Goal: Navigation & Orientation: Find specific page/section

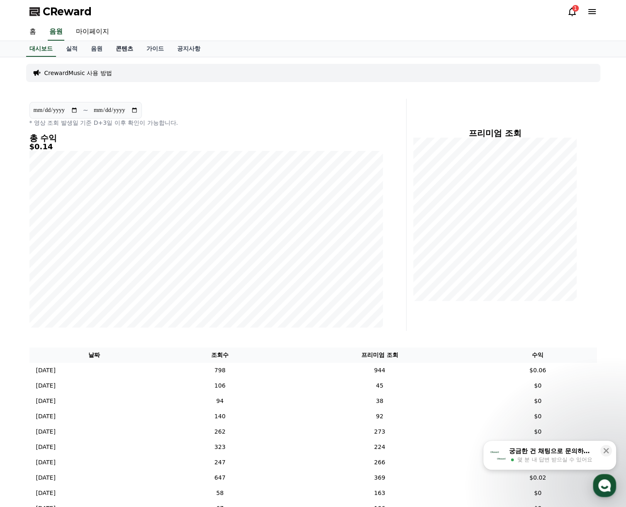
click at [123, 52] on link "콘텐츠" at bounding box center [124, 49] width 31 height 16
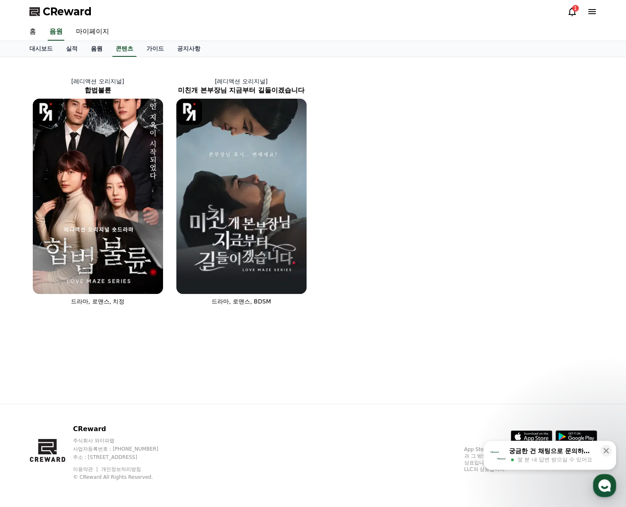
click at [92, 49] on link "음원" at bounding box center [96, 49] width 25 height 16
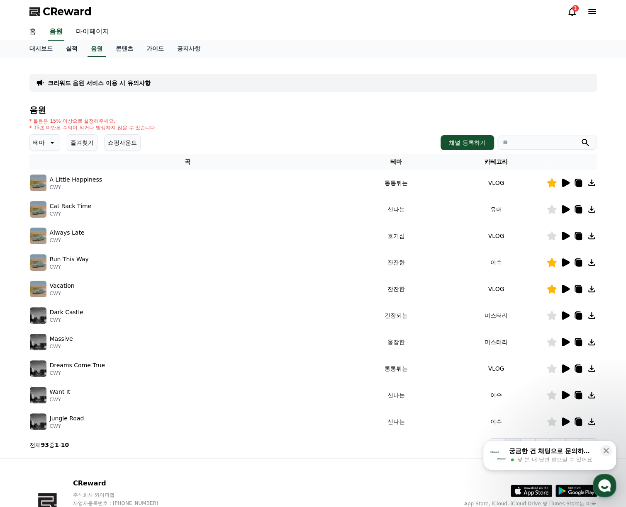
click at [79, 49] on link "실적" at bounding box center [71, 49] width 25 height 16
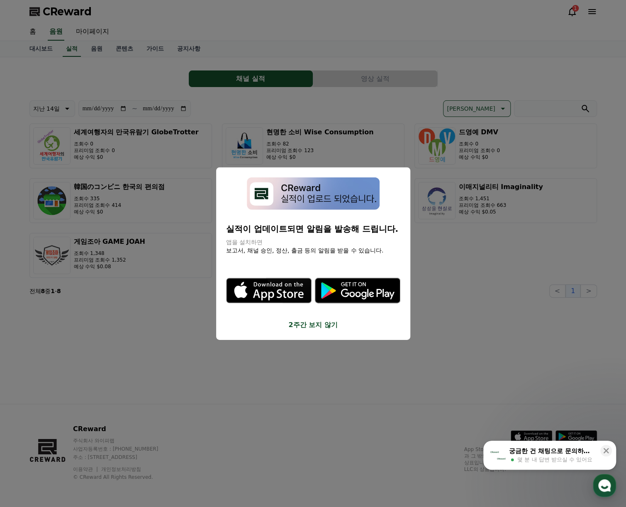
click at [320, 326] on button "2주간 보지 않기" at bounding box center [313, 325] width 174 height 10
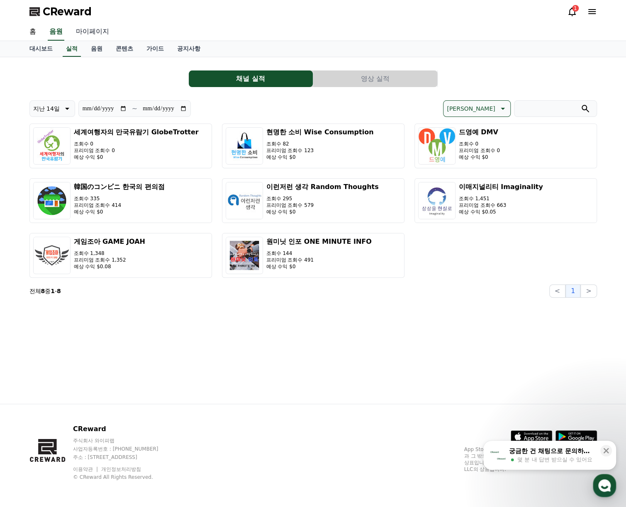
click at [95, 31] on link "마이페이지" at bounding box center [92, 31] width 46 height 17
select select "**********"
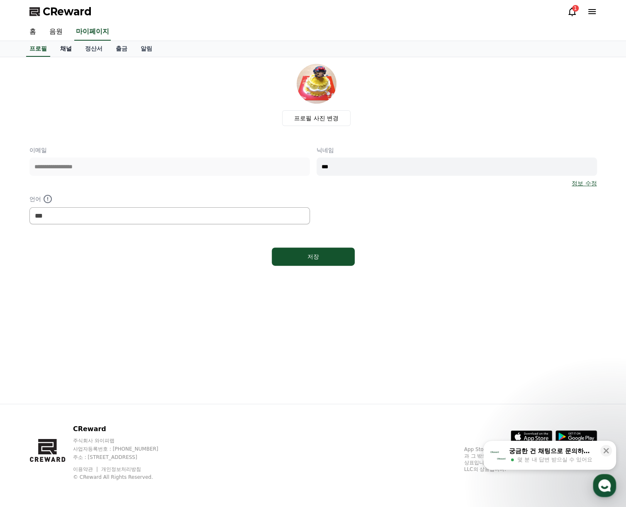
click at [63, 46] on link "채널" at bounding box center [65, 49] width 25 height 16
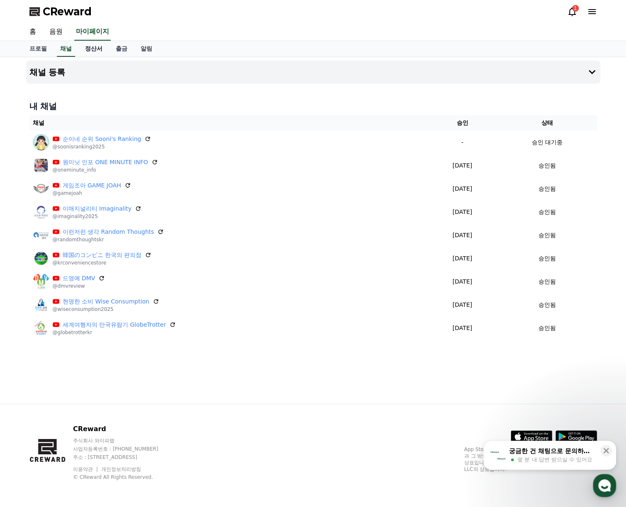
click at [95, 54] on link "정산서" at bounding box center [93, 49] width 31 height 16
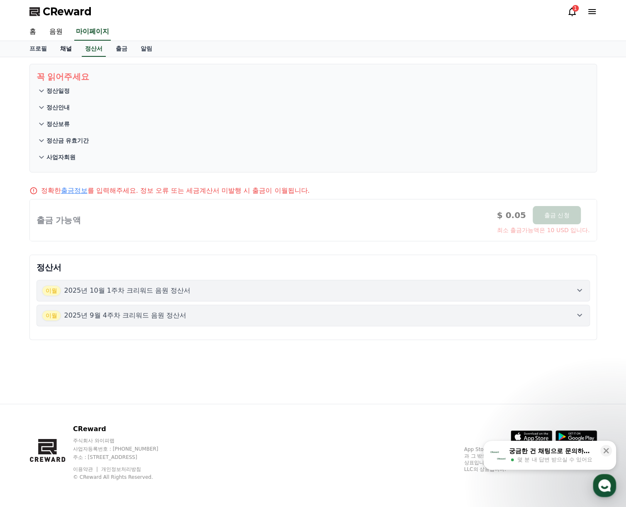
click at [54, 49] on link "채널" at bounding box center [65, 49] width 25 height 16
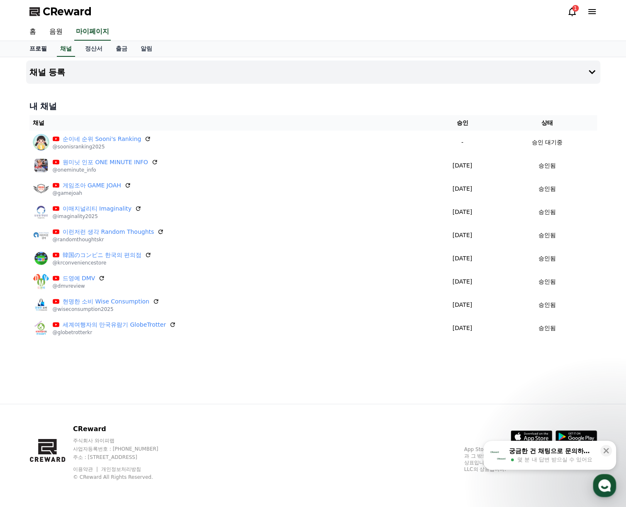
click at [39, 49] on link "프로필" at bounding box center [38, 49] width 31 height 16
select select "**********"
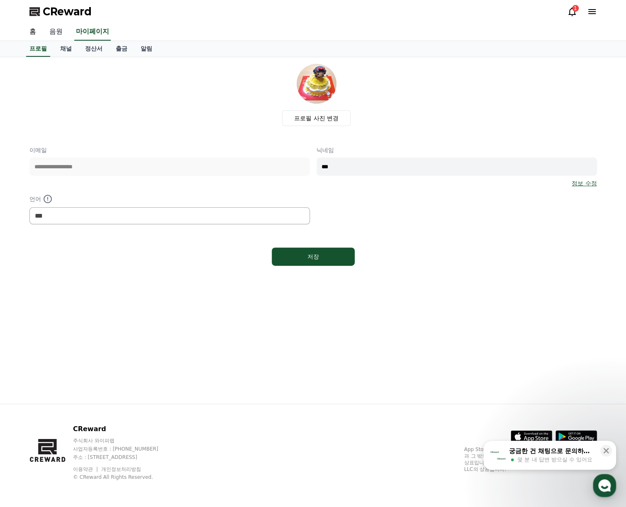
click at [50, 31] on link "음원" at bounding box center [56, 31] width 27 height 17
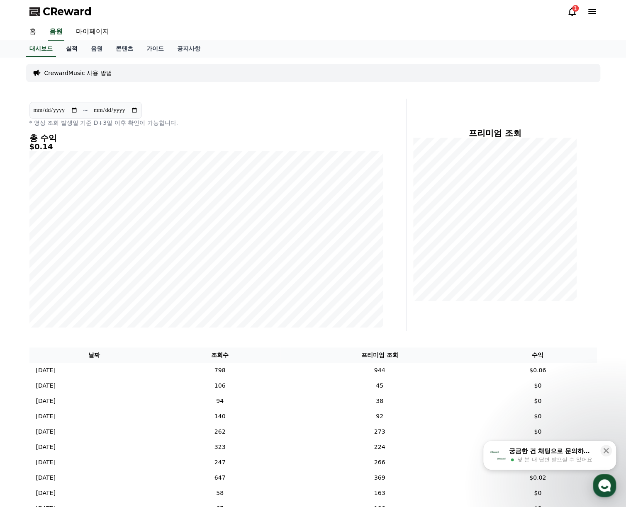
click at [75, 53] on link "실적" at bounding box center [71, 49] width 25 height 16
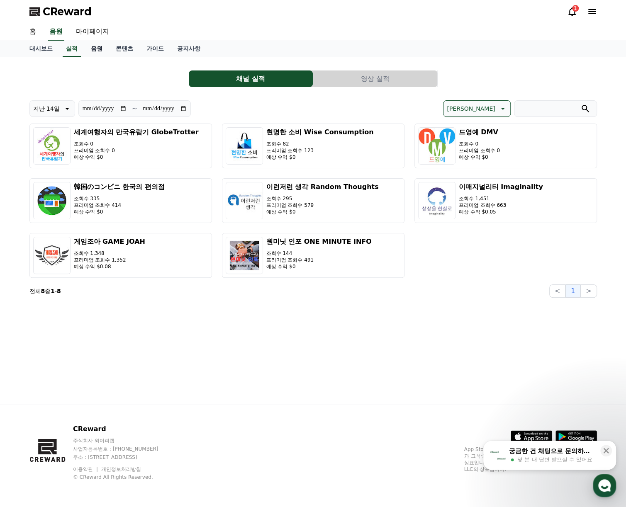
click at [97, 45] on link "음원" at bounding box center [96, 49] width 25 height 16
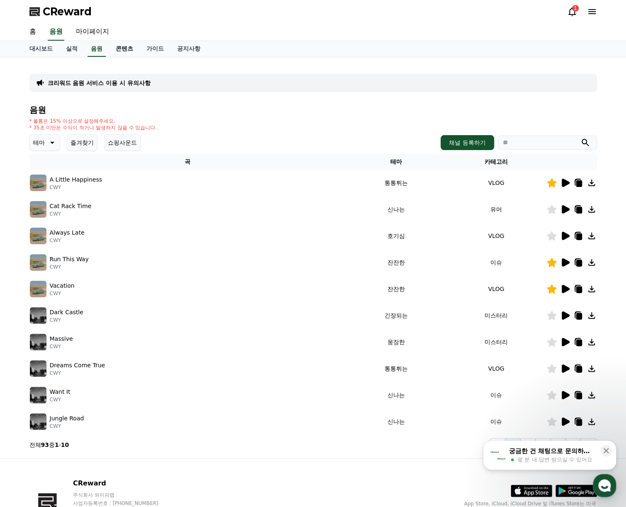
click at [129, 45] on link "콘텐츠" at bounding box center [124, 49] width 31 height 16
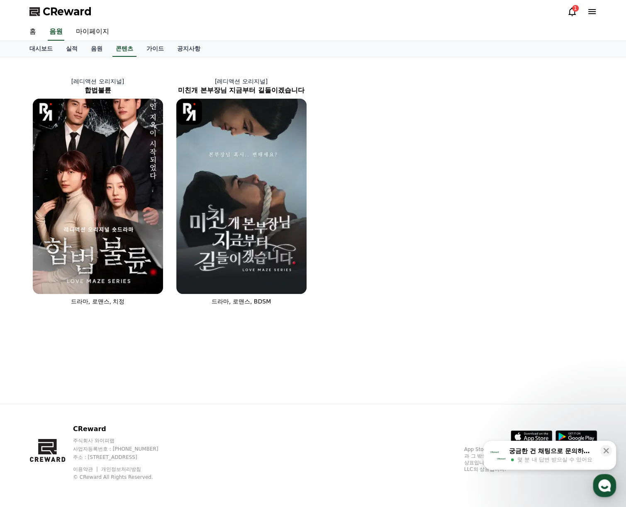
click at [572, 9] on div "1" at bounding box center [575, 8] width 7 height 7
